Goal: Register for event/course

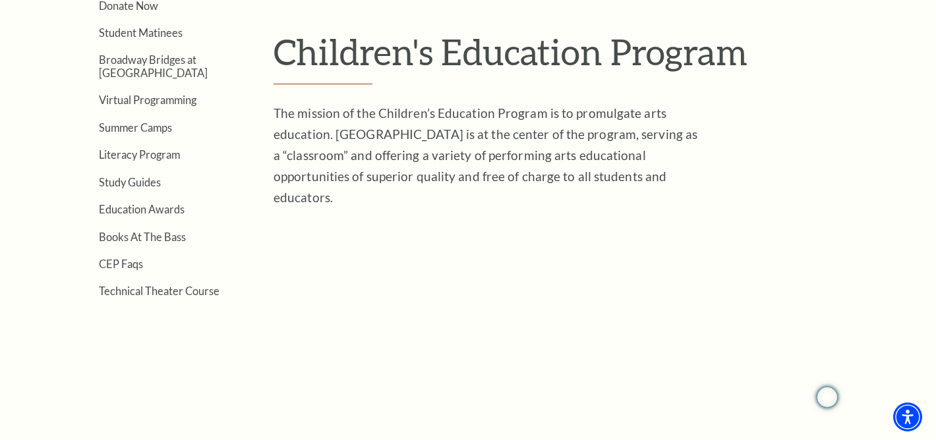
scroll to position [374, 0]
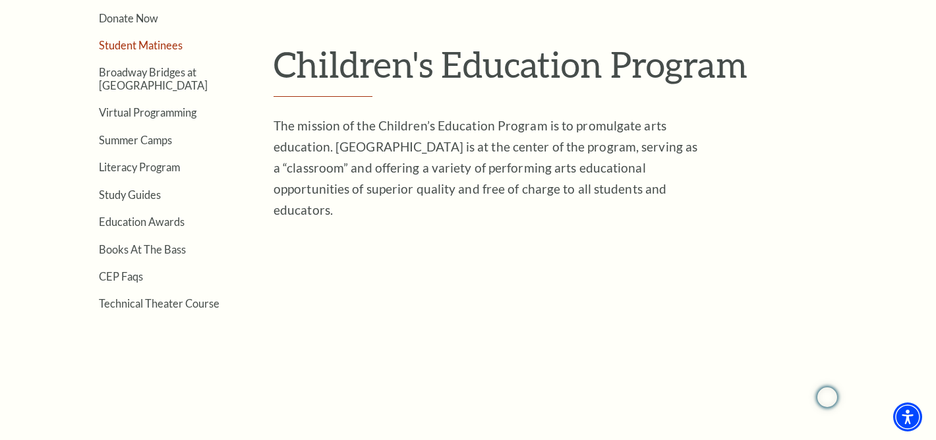
click at [144, 47] on link "Student Matinees" at bounding box center [141, 45] width 84 height 13
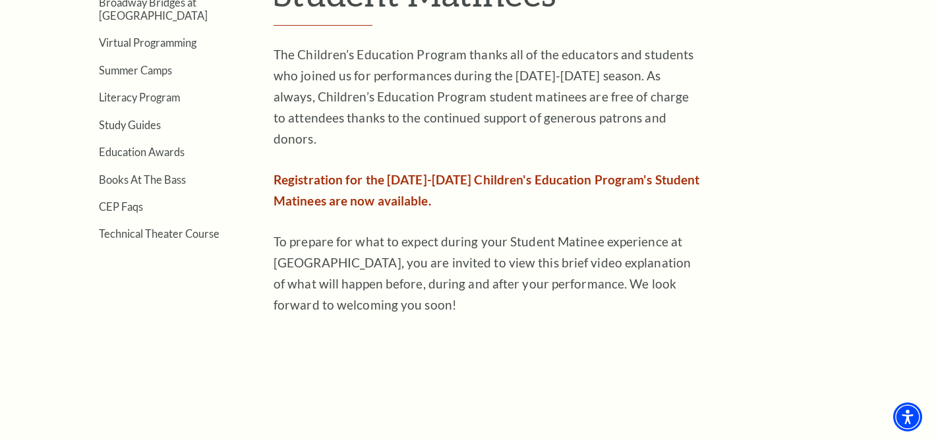
scroll to position [444, 0]
click at [321, 182] on span "Registration for the [DATE]-[DATE] Children's Education Program's Student Matin…" at bounding box center [487, 191] width 426 height 36
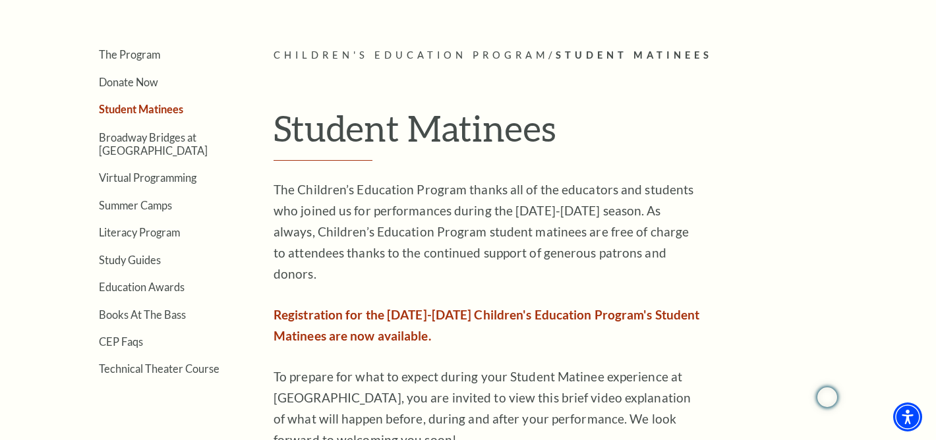
scroll to position [315, 0]
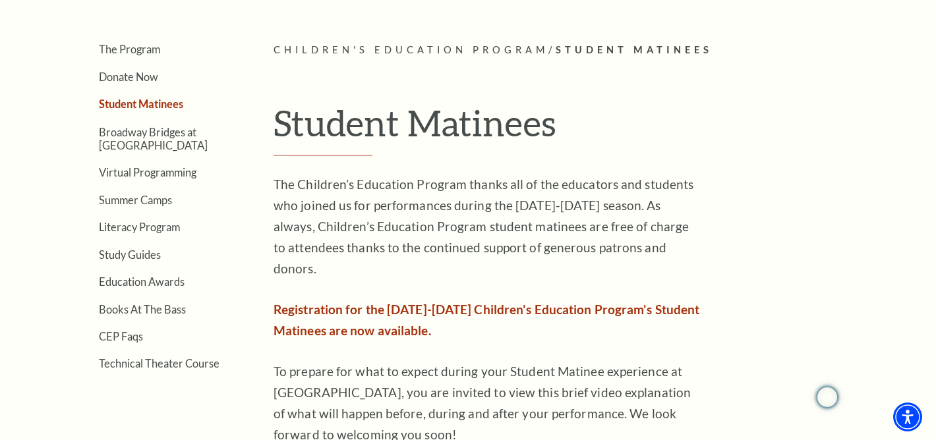
click at [376, 302] on span "Registration for the [DATE]-[DATE] Children's Education Program's Student Matin…" at bounding box center [487, 320] width 426 height 36
click at [351, 311] on span "Registration for the [DATE]-[DATE] Children's Education Program's Student Matin…" at bounding box center [487, 320] width 426 height 36
click at [367, 299] on p "Registration for the [DATE]-[DATE] Children's Education Program's Student Matin…" at bounding box center [488, 320] width 429 height 42
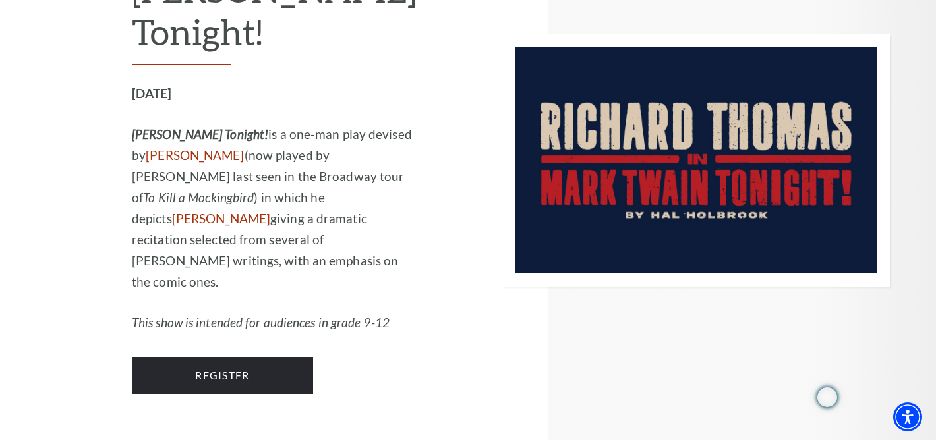
scroll to position [1245, 0]
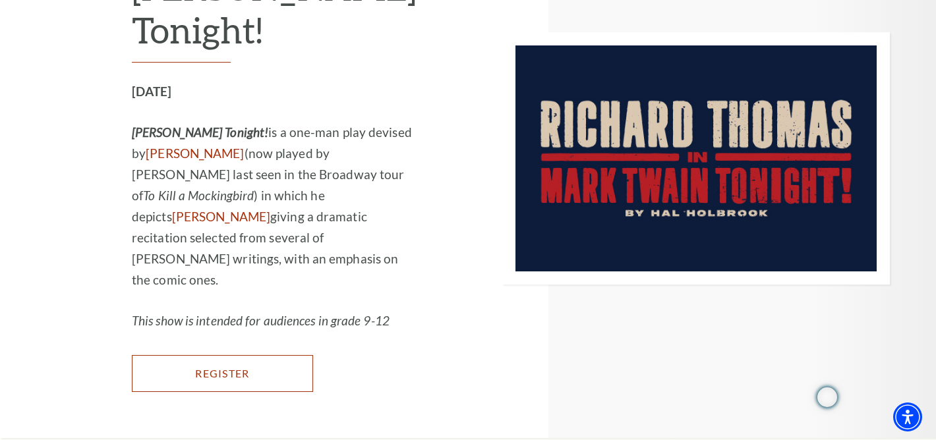
click at [249, 355] on link "Register" at bounding box center [222, 373] width 181 height 37
